Goal: Task Accomplishment & Management: Use online tool/utility

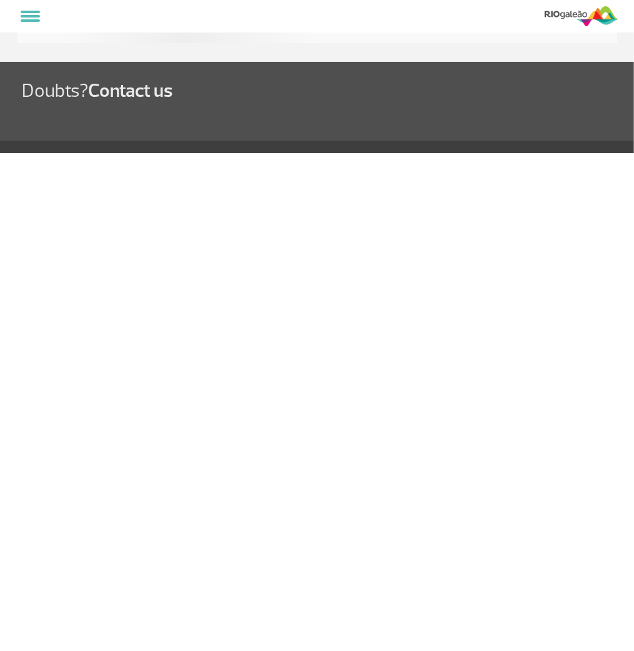
select select
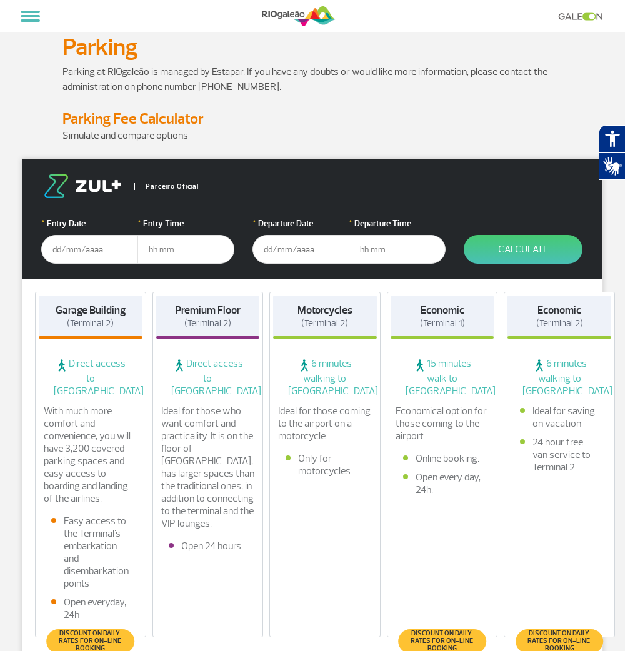
click at [79, 249] on input "text" at bounding box center [89, 249] width 97 height 29
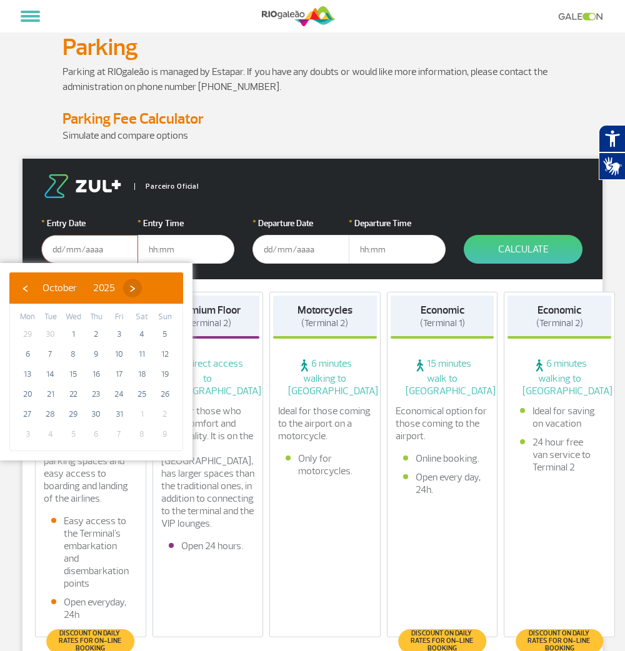
click at [142, 290] on span "›" at bounding box center [132, 288] width 19 height 19
click at [31, 413] on span "24" at bounding box center [27, 414] width 20 height 20
type input "[DATE]"
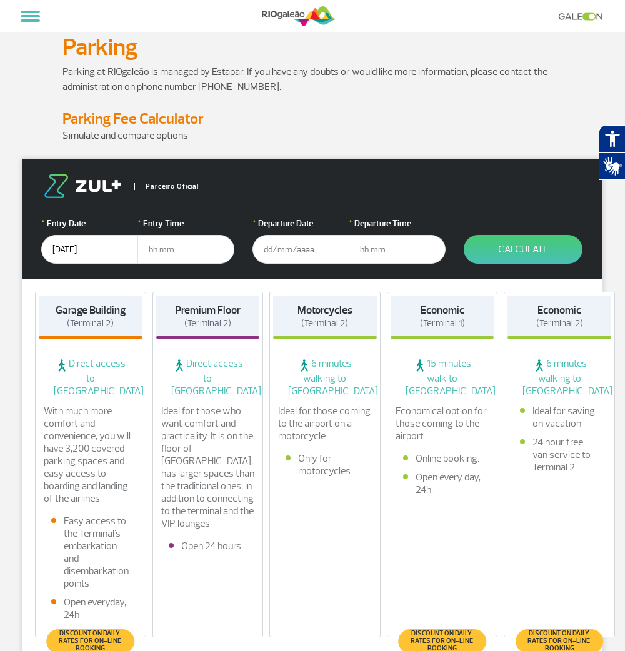
click at [153, 252] on input "text" at bounding box center [185, 249] width 97 height 29
drag, startPoint x: 202, startPoint y: 250, endPoint x: 157, endPoint y: 251, distance: 44.4
click at [157, 251] on input "17:40" at bounding box center [185, 249] width 97 height 29
type input "17:30"
click at [269, 250] on input "text" at bounding box center [300, 249] width 97 height 29
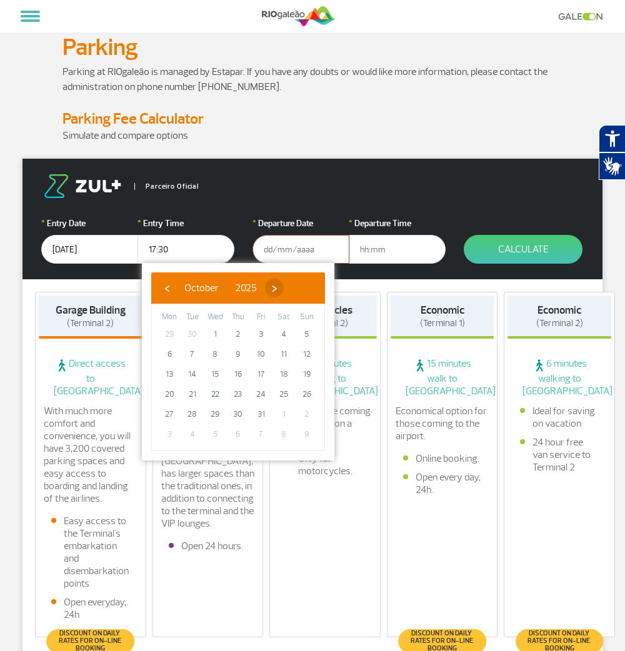
click at [284, 284] on span "›" at bounding box center [274, 288] width 19 height 19
click at [244, 414] on span "27" at bounding box center [238, 414] width 20 height 20
type input "[DATE]"
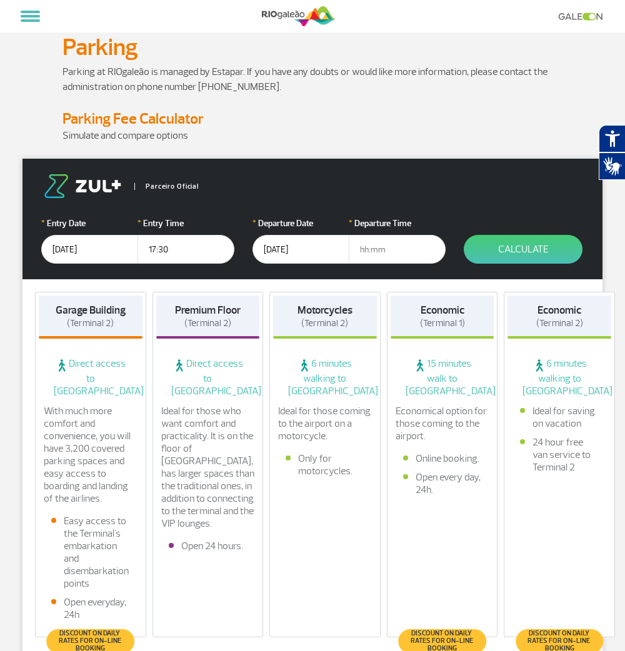
click at [370, 252] on input "text" at bounding box center [397, 249] width 97 height 29
type input "17:30"
click at [492, 252] on button "Calculate" at bounding box center [522, 249] width 119 height 29
